Goal: Task Accomplishment & Management: Complete application form

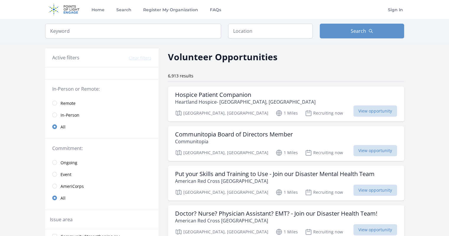
click at [54, 98] on link "Remote" at bounding box center [101, 103] width 113 height 12
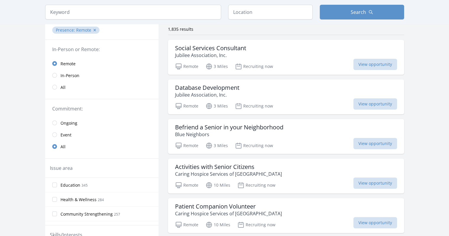
scroll to position [47, 0]
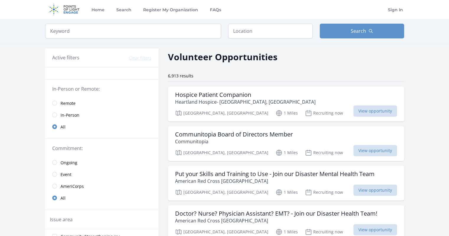
click at [59, 104] on link "Remote" at bounding box center [101, 103] width 113 height 12
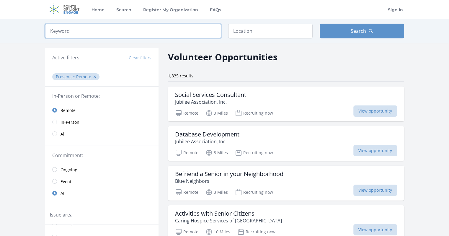
click at [166, 33] on input "search" at bounding box center [133, 31] width 176 height 15
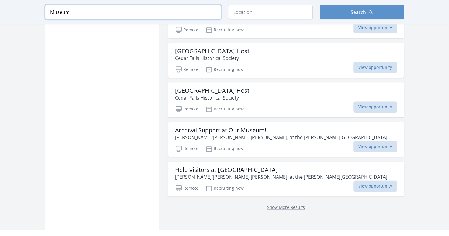
scroll to position [685, 0]
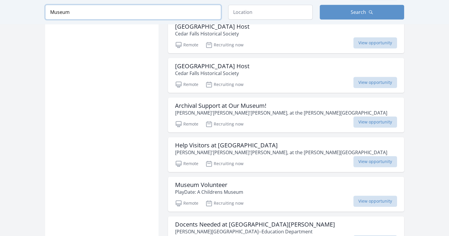
scroll to position [708, 0]
type input "Museum"
click at [273, 116] on div "Archival Support at Our Museum! Hale Ho'ike'ike, at the Bailey House" at bounding box center [286, 109] width 222 height 14
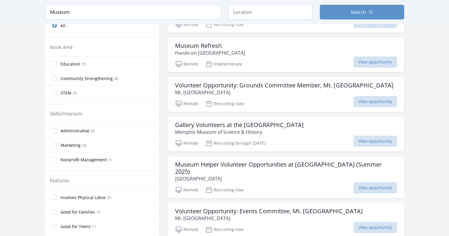
scroll to position [0, 0]
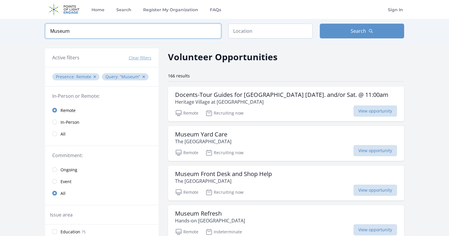
drag, startPoint x: 124, startPoint y: 31, endPoint x: 1, endPoint y: 68, distance: 128.7
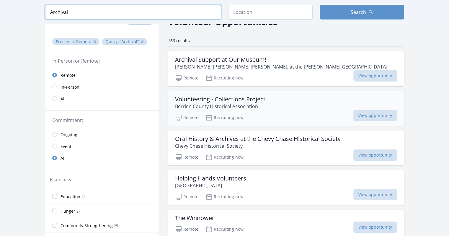
scroll to position [35, 0]
type input "Archival"
click at [282, 154] on div "Remote Recruiting now View opportunity" at bounding box center [286, 155] width 222 height 9
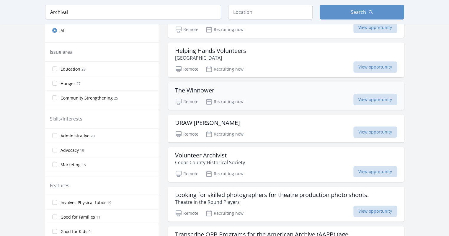
scroll to position [163, 0]
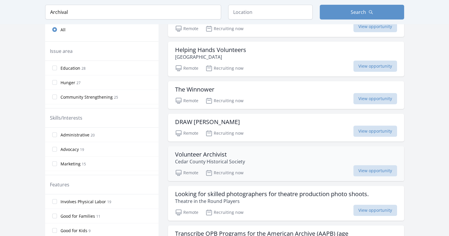
click at [235, 158] on p "Cedar County Historical Society" at bounding box center [210, 161] width 70 height 7
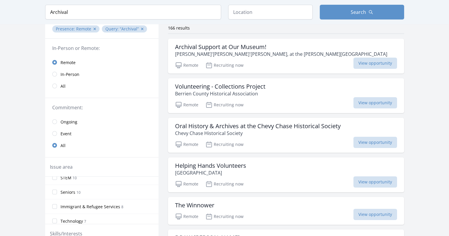
scroll to position [42, 0]
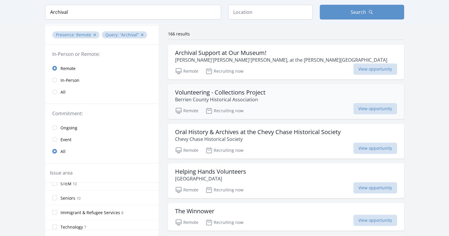
click at [278, 97] on div "Volunteering - Collections Project Berrien County Historical Association" at bounding box center [286, 96] width 222 height 14
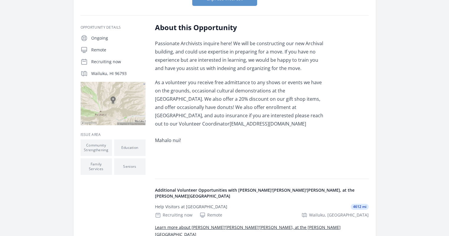
scroll to position [114, 0]
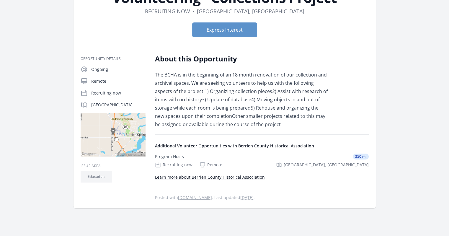
scroll to position [54, 0]
click at [232, 31] on button "Express Interest" at bounding box center [224, 30] width 65 height 15
